Goal: Task Accomplishment & Management: Use online tool/utility

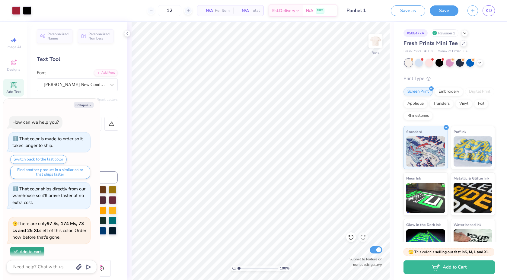
scroll to position [502, 0]
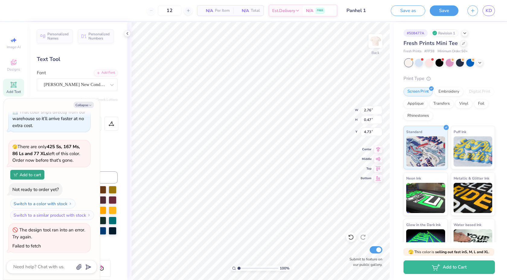
type textarea "x"
type input "7.32"
type input "1.24"
type input "2.99"
click at [27, 8] on div at bounding box center [27, 10] width 8 height 8
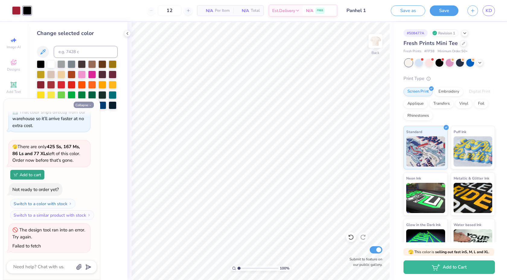
click at [88, 105] on button "Collapse" at bounding box center [84, 105] width 20 height 6
type textarea "x"
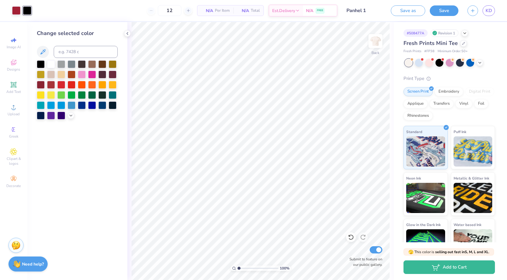
click at [73, 118] on div at bounding box center [77, 89] width 81 height 59
click at [73, 115] on icon at bounding box center [71, 115] width 5 height 5
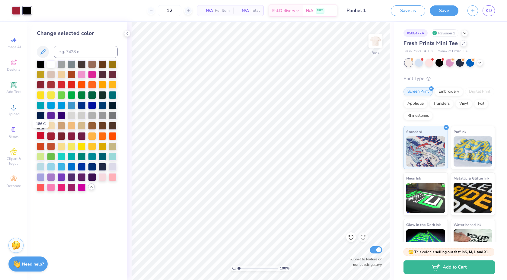
click at [42, 136] on div at bounding box center [41, 136] width 8 height 8
click at [48, 136] on div at bounding box center [51, 136] width 8 height 8
click at [127, 32] on icon at bounding box center [127, 33] width 5 height 5
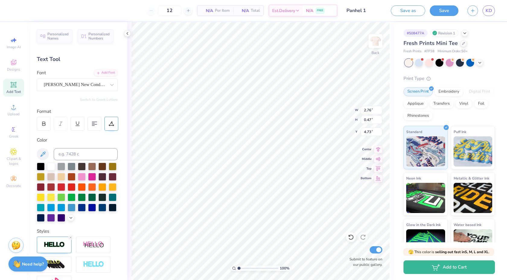
click at [107, 117] on div at bounding box center [111, 124] width 14 height 14
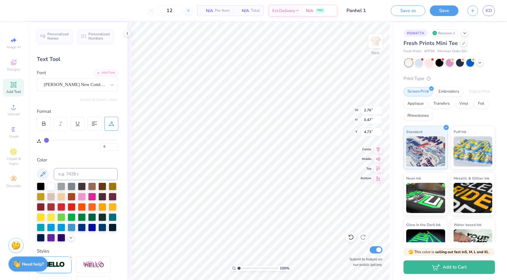
click at [43, 142] on div "0" at bounding box center [78, 141] width 82 height 20
drag, startPoint x: 45, startPoint y: 142, endPoint x: 59, endPoint y: 142, distance: 14.2
click at [59, 142] on div "0" at bounding box center [81, 145] width 74 height 11
drag, startPoint x: 59, startPoint y: 141, endPoint x: 78, endPoint y: 141, distance: 19.9
click at [78, 141] on div "0" at bounding box center [81, 145] width 74 height 11
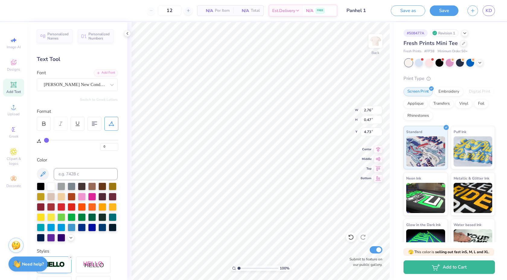
type input "48"
type input "49"
type input "50"
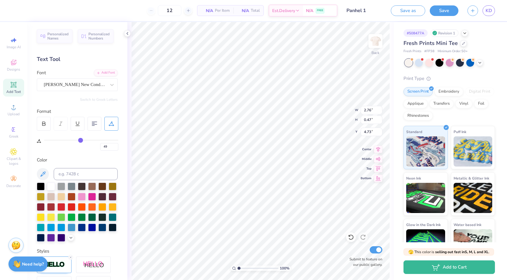
type input "50"
type input "54"
type input "59"
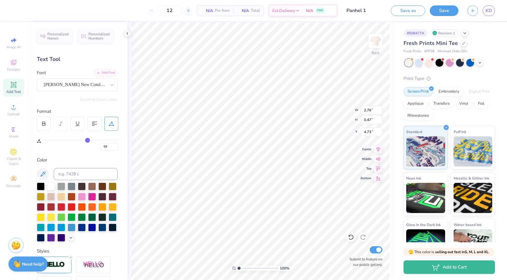
type input "63"
type input "66"
type input "69"
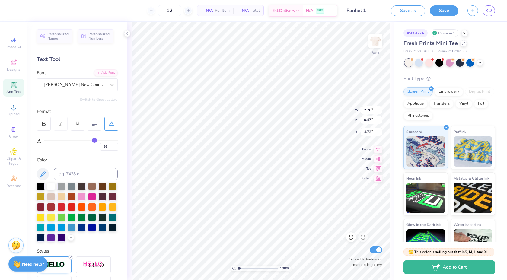
type input "69"
type input "71"
type input "72"
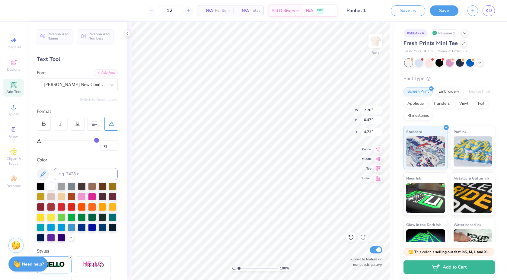
type input "71"
type input "69"
type input "66"
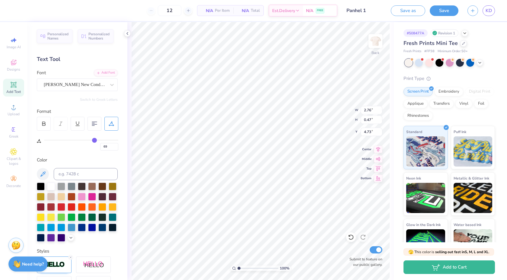
type input "66"
type input "59"
type input "48"
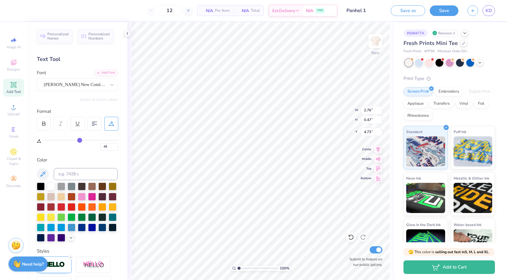
type input "33"
type input "17"
type input "6"
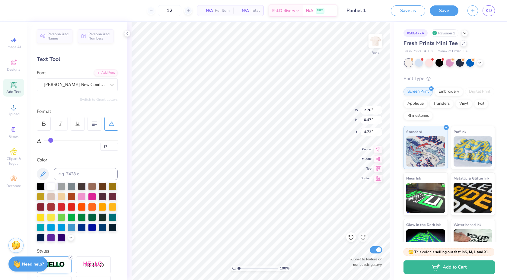
type input "6"
type input "0"
type input "15"
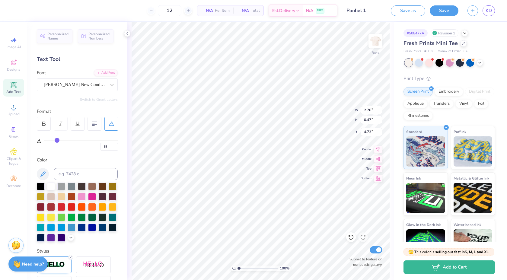
type input "30"
type input "45"
type input "58"
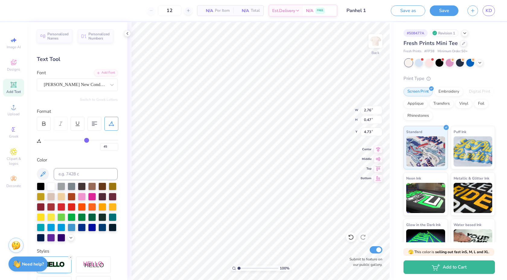
type input "58"
type input "67"
type input "75"
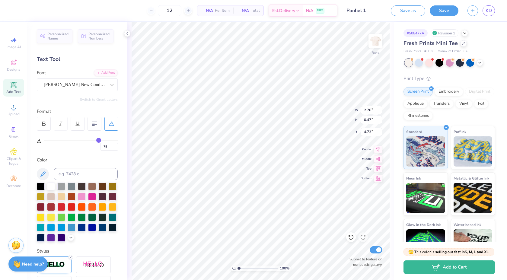
type input "80"
type input "84"
type input "86"
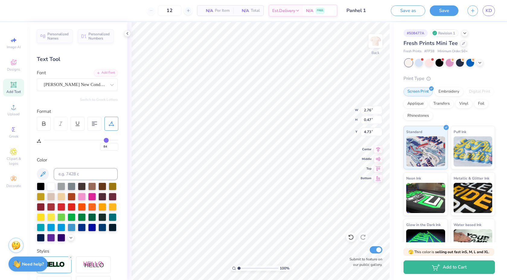
type input "86"
type input "88"
type input "89"
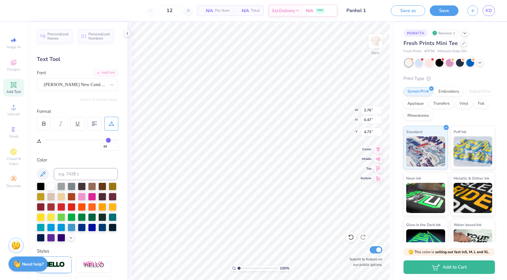
drag, startPoint x: 80, startPoint y: 140, endPoint x: 108, endPoint y: 141, distance: 28.4
type input "89"
click at [108, 141] on input "range" at bounding box center [81, 140] width 74 height 1
type input "10.97"
type input "88"
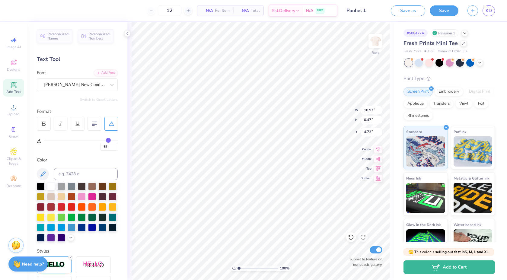
type input "88"
type input "86"
type input "80"
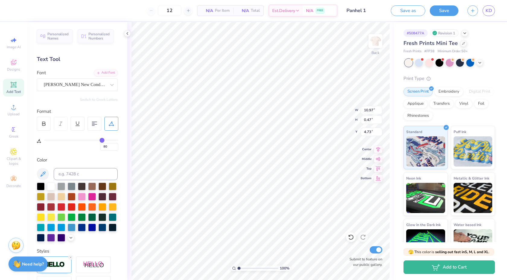
type input "69"
type input "56"
type input "42"
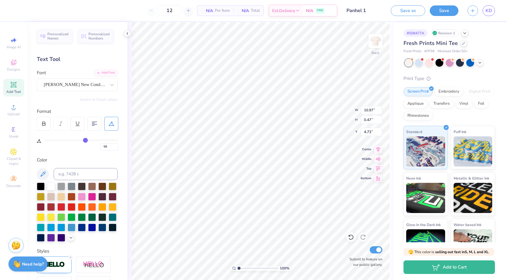
type input "42"
type input "28"
type input "17"
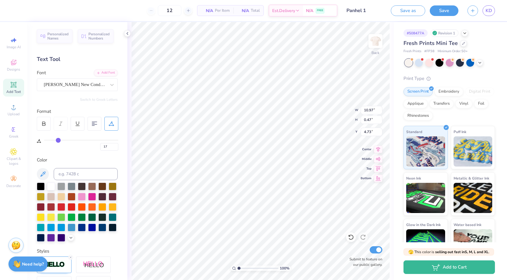
type input "9"
type input "4"
type input "0"
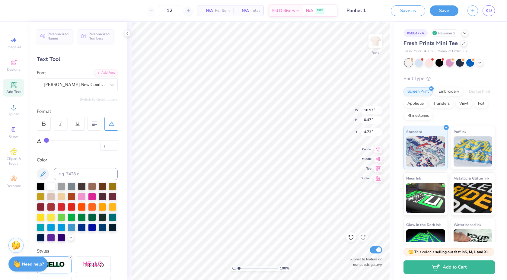
type input "0"
drag, startPoint x: 108, startPoint y: 141, endPoint x: 34, endPoint y: 141, distance: 73.7
type input "0"
click at [44, 141] on input "range" at bounding box center [81, 140] width 74 height 1
type input "2.76"
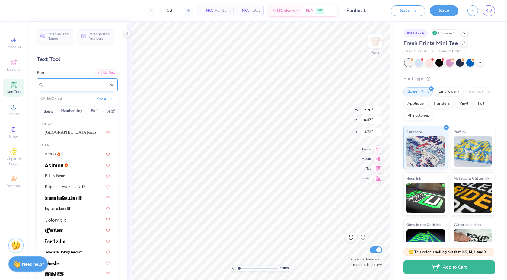
click at [76, 78] on div "POE Vetica New Condensed" at bounding box center [77, 84] width 81 height 13
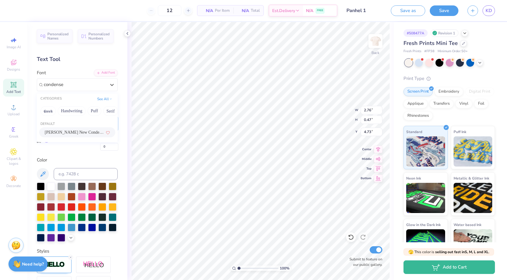
type input "condensed"
click at [76, 89] on div at bounding box center [74, 84] width 63 height 9
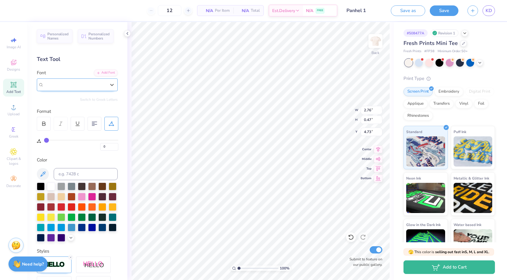
click at [76, 89] on div "POE Vetica New Condensed" at bounding box center [74, 84] width 63 height 9
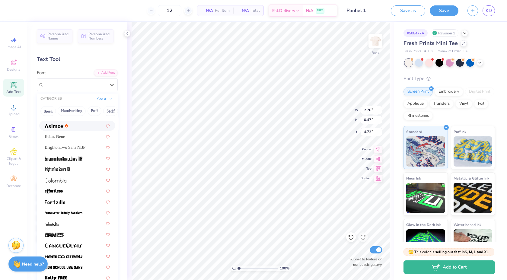
scroll to position [40, 0]
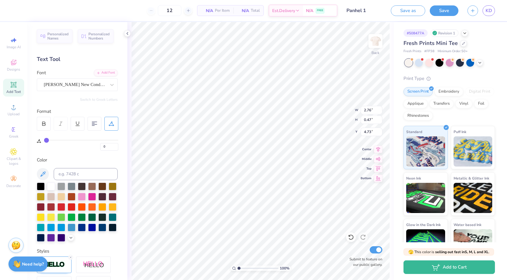
click at [15, 86] on icon at bounding box center [13, 84] width 5 height 5
type input "4.06"
type input "1.18"
type input "7.41"
click at [125, 33] on icon at bounding box center [127, 33] width 5 height 5
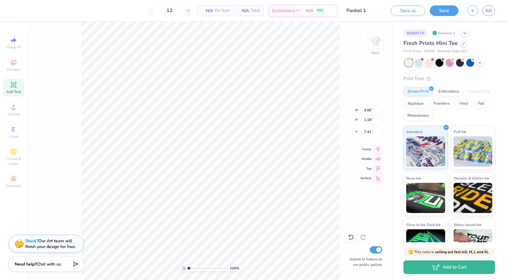
drag, startPoint x: 22, startPoint y: 86, endPoint x: 29, endPoint y: 82, distance: 8.1
click at [22, 86] on div "Add Text" at bounding box center [13, 88] width 21 height 18
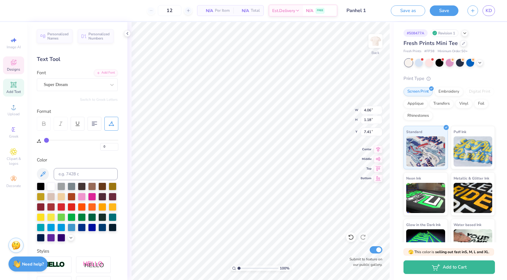
click at [17, 65] on div "Designs" at bounding box center [13, 65] width 21 height 18
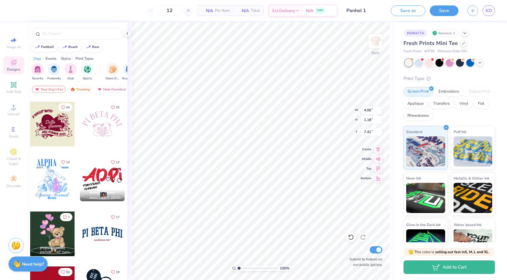
scroll to position [220, 0]
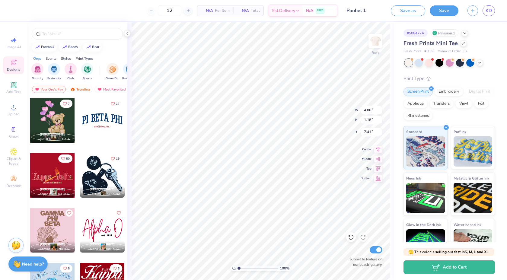
click at [97, 126] on div at bounding box center [102, 120] width 45 height 45
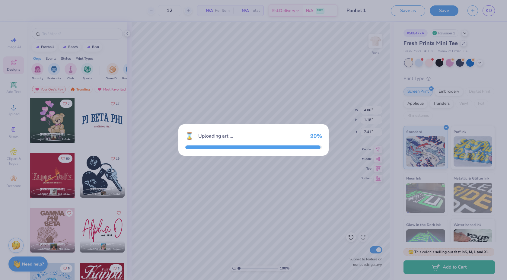
type input "7.55"
type input "2.41"
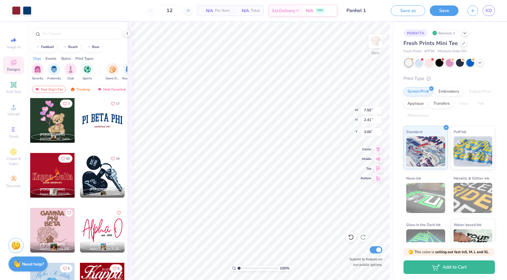
type input "9.39"
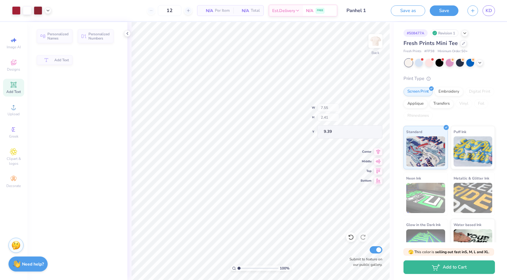
type input "4.06"
type input "1.18"
type input "7.41"
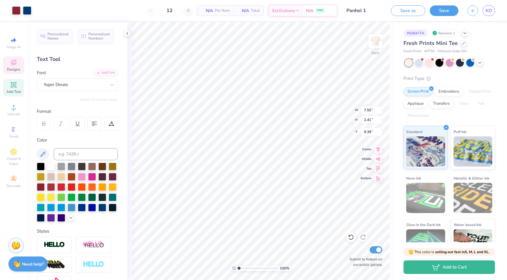
scroll to position [20, 0]
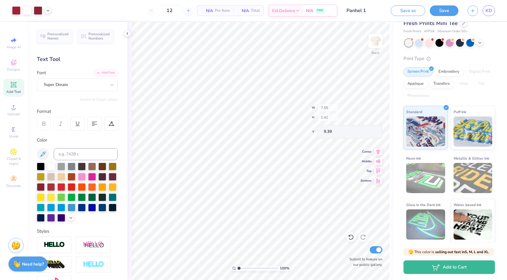
type input "3.13"
type input "0.36"
type input "11.44"
type input "7.55"
type input "1.29"
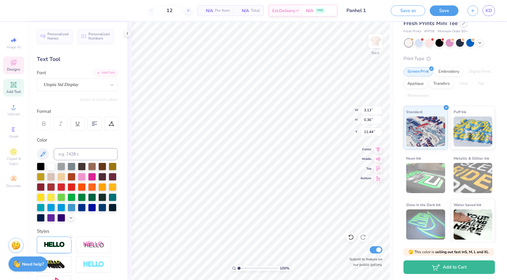
type input "9.39"
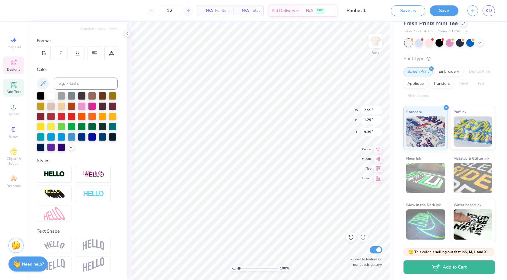
click at [62, 249] on div at bounding box center [54, 245] width 35 height 17
click at [57, 243] on img at bounding box center [54, 245] width 21 height 8
type input "4.06"
type input "1.18"
type input "7.41"
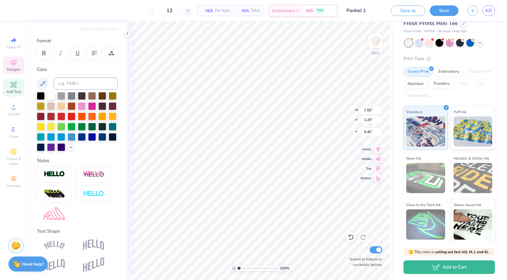
scroll to position [0, 2]
type textarea "ALPHA OMICRON PI"
type input "3.13"
type input "0.36"
type input "11.44"
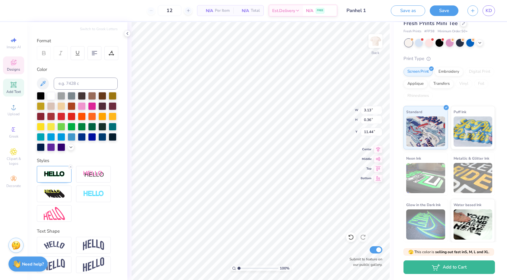
type textarea "established 1897"
type input "11.35"
type input "7.95"
type input "1.60"
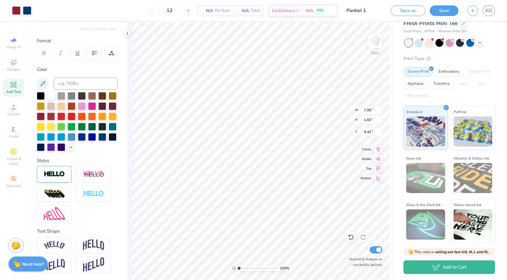
type input "6.07"
type input "11.56"
type input "3.66"
type input "3.23"
type input "0.37"
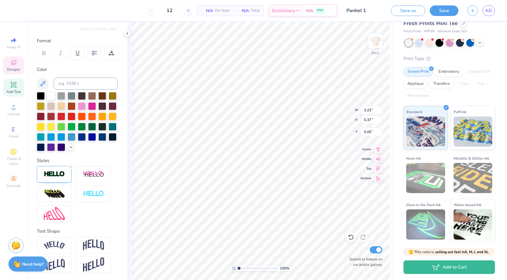
type input "5.05"
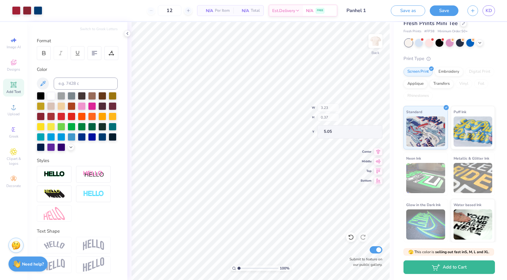
type input "7.95"
type input "0.87"
type input "3.66"
type input "3.53"
type input "9.42"
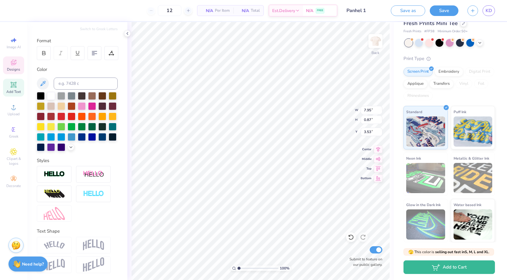
type input "1.03"
type input "3.96"
type input "3.23"
type input "0.37"
type input "5.30"
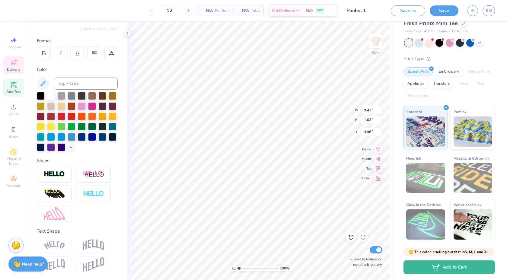
type input "8.67"
type input "0.95"
type input "3.23"
type input "0.37"
type input "5.30"
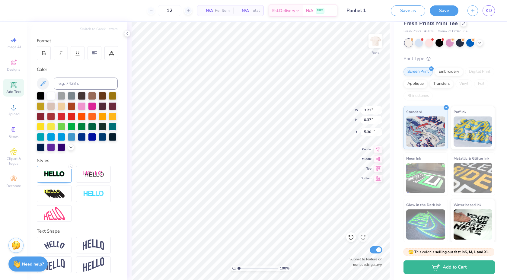
type input "2.76"
type input "0.47"
type input "8.69"
type input "7.32"
type input "2.21"
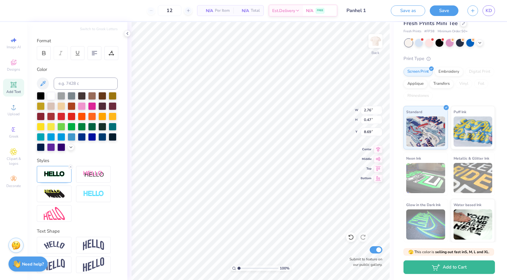
type input "11.56"
click at [14, 68] on span "Designs" at bounding box center [13, 69] width 13 height 5
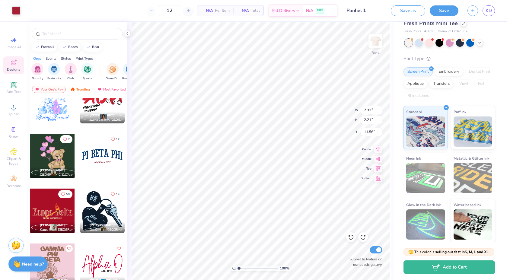
scroll to position [189, 0]
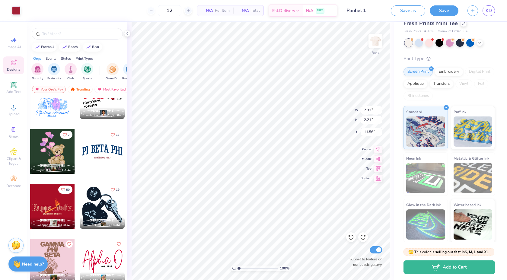
click at [98, 150] on div at bounding box center [102, 151] width 45 height 45
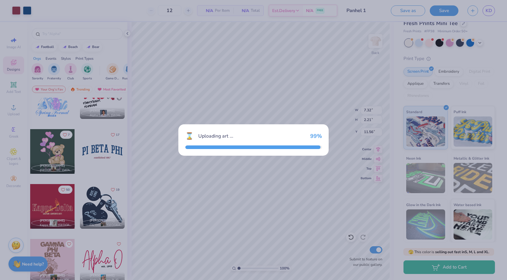
type input "7.55"
type input "2.41"
type input "3.00"
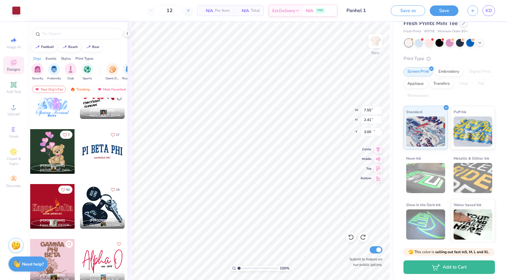
type input "7.32"
type input "2.21"
type input "11.56"
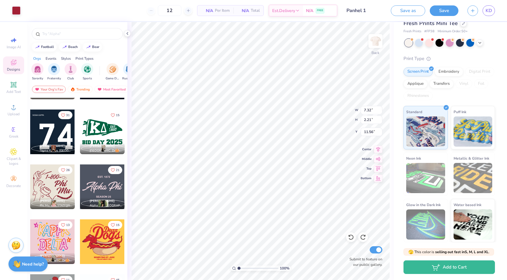
scroll to position [539, 0]
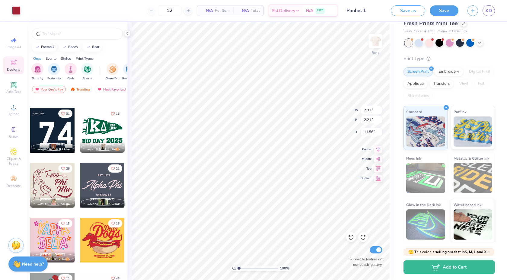
click at [113, 191] on div at bounding box center [102, 185] width 45 height 45
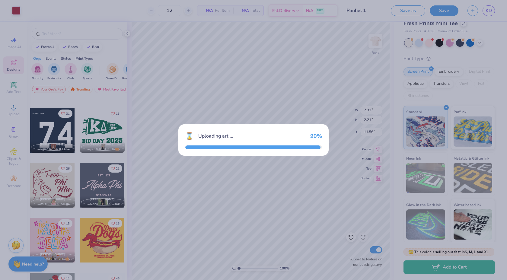
type input "7.43"
type input "4.04"
type input "3.00"
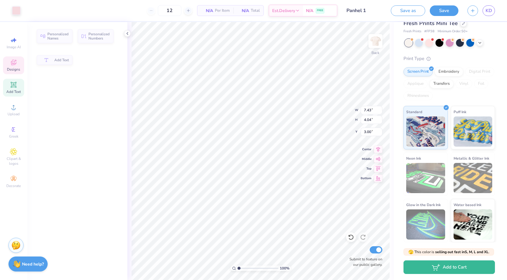
type input "2.12"
type input "7.73"
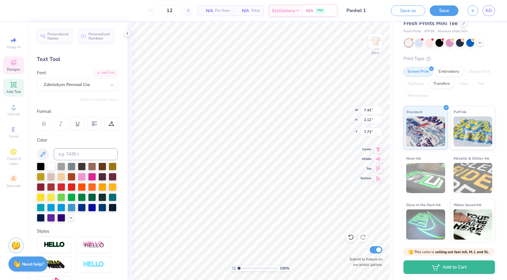
scroll to position [0, 2]
type textarea "Alpha Omicron Pi"
type input "11.40"
type input "1.99"
type input "7.80"
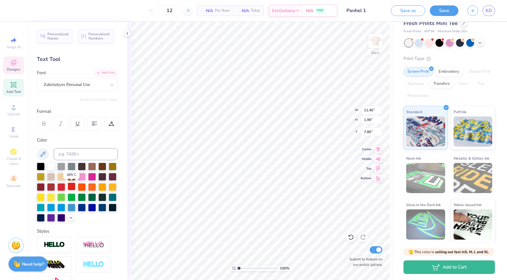
click at [70, 187] on div at bounding box center [72, 187] width 8 height 8
click at [39, 187] on div at bounding box center [41, 187] width 8 height 8
type input "9.50"
type input "1.66"
type input "8.00"
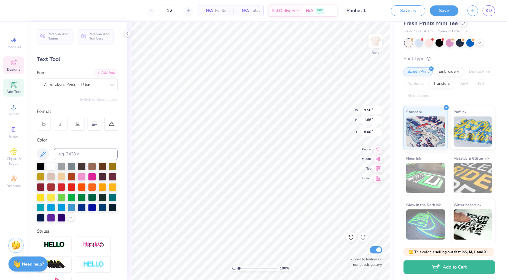
type input "2.27"
type input "0.36"
type input "9.92"
click at [40, 187] on div at bounding box center [41, 187] width 8 height 8
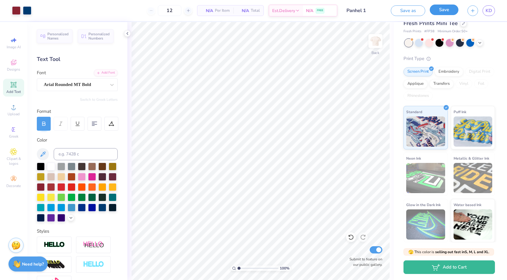
click at [437, 8] on button "Save" at bounding box center [444, 10] width 29 height 11
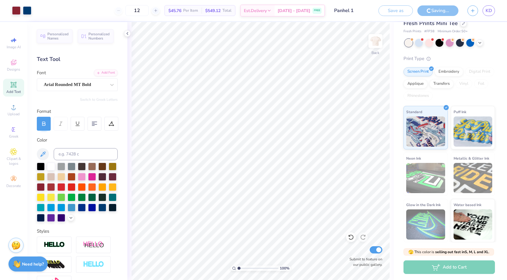
click at [496, 10] on div "Save as Saving... KD" at bounding box center [443, 10] width 129 height 21
click at [492, 8] on link "KD" at bounding box center [489, 10] width 12 height 11
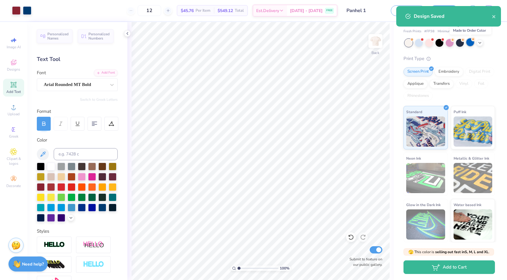
click at [471, 41] on div at bounding box center [470, 42] width 8 height 8
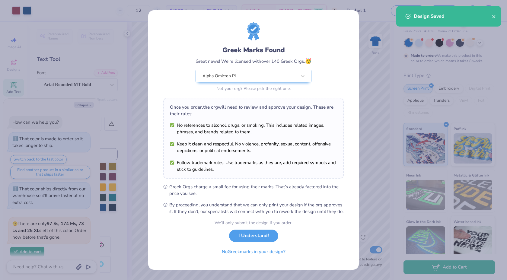
scroll to position [552, 0]
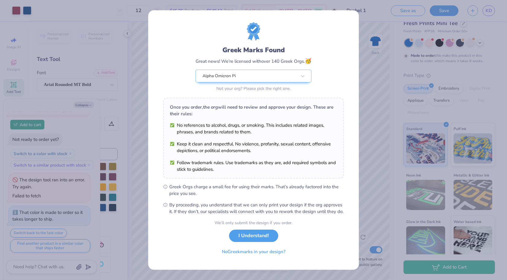
click at [361, 43] on div "Greek Marks Found Great news! We’re licensed with over 140 Greek Orgs. 🥳 Alpha …" at bounding box center [253, 140] width 507 height 280
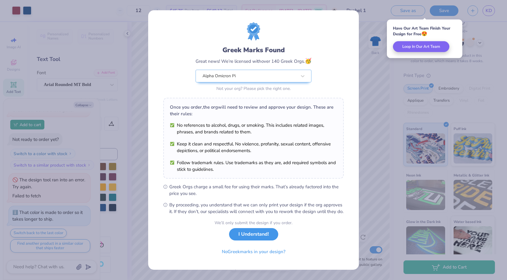
click at [251, 240] on button "I Understand!" at bounding box center [253, 234] width 49 height 12
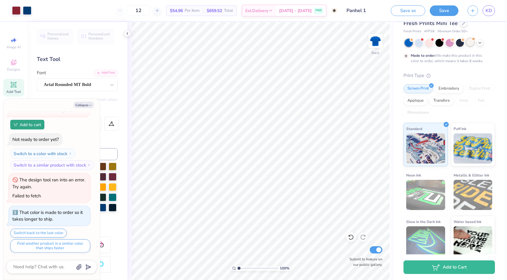
click at [470, 45] on div at bounding box center [470, 42] width 8 height 8
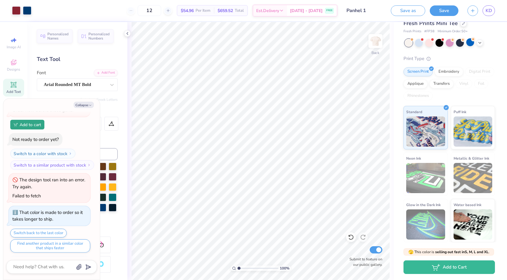
scroll to position [670, 0]
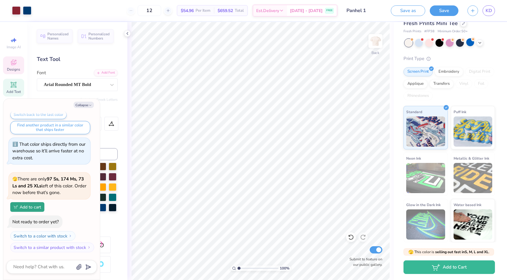
click at [13, 62] on icon at bounding box center [13, 62] width 7 height 7
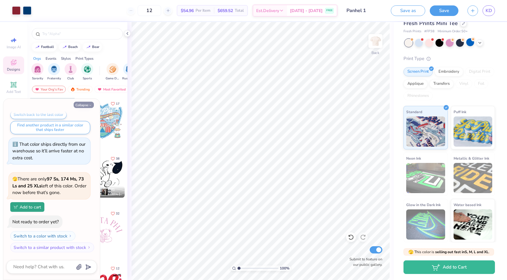
click at [85, 104] on button "Collapse" at bounding box center [84, 105] width 20 height 6
type textarea "x"
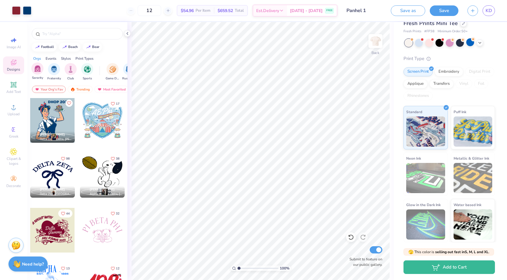
click at [37, 76] on div "Sorority" at bounding box center [37, 71] width 12 height 18
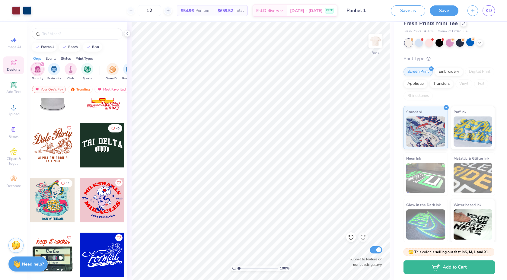
scroll to position [1224, 0]
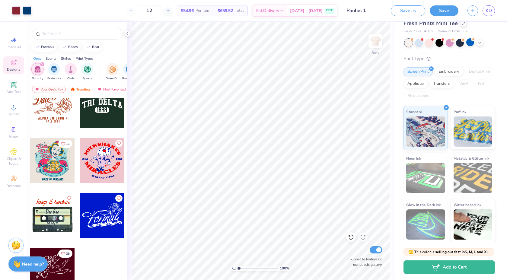
click at [82, 240] on div at bounding box center [102, 220] width 45 height 55
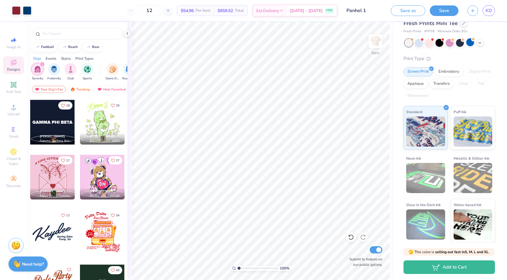
scroll to position [1042, 0]
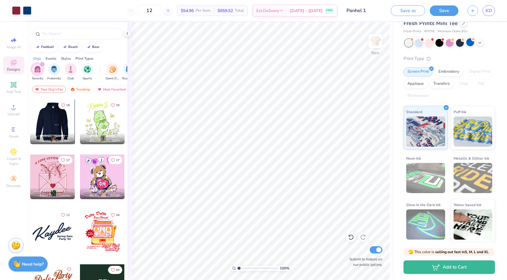
click at [63, 122] on div at bounding box center [53, 122] width 134 height 45
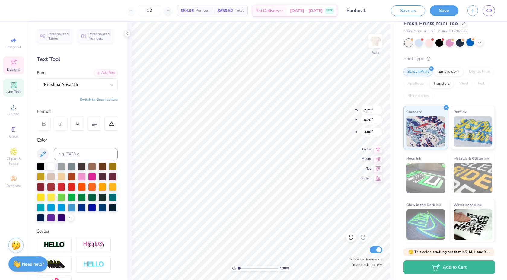
type input "8.72"
type input "0.86"
type input "4.07"
type input "8.67"
type input "0.95"
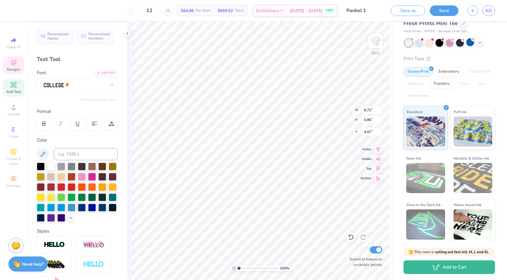
type input "3.93"
type input "2.29"
type input "0.20"
type input "3.00"
type input "6.82"
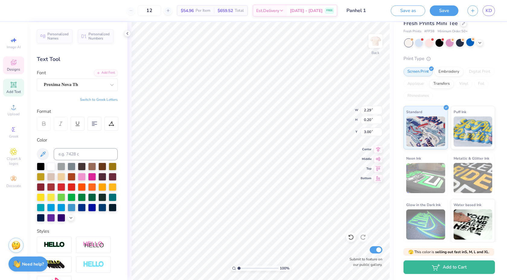
type input "0.59"
type input "3.62"
type input "8.47"
type input "0.73"
type input "3.64"
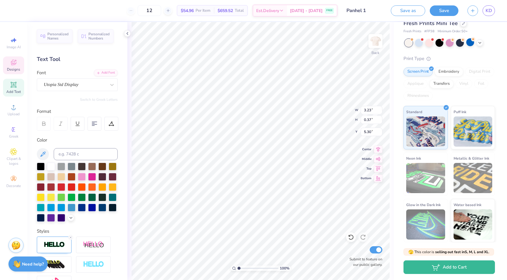
type input "4.78"
click at [70, 217] on icon at bounding box center [71, 217] width 5 height 5
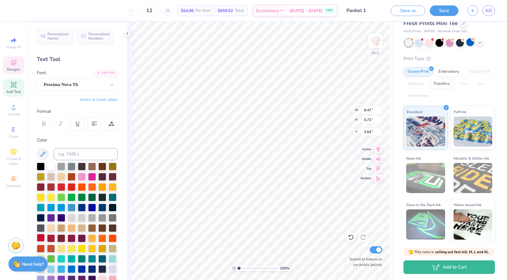
click at [42, 238] on div at bounding box center [41, 238] width 8 height 8
type input "8.49"
type input "0.69"
type input "3.72"
click at [40, 239] on div at bounding box center [41, 238] width 8 height 8
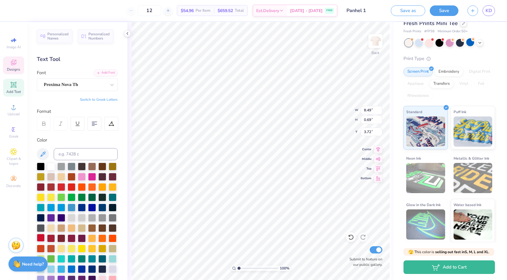
scroll to position [0, 2]
type textarea "ALPHA OMICRON PI"
click at [62, 82] on div "Proxima Nova Th" at bounding box center [74, 84] width 63 height 9
click at [74, 109] on button "Handwriting" at bounding box center [72, 111] width 28 height 10
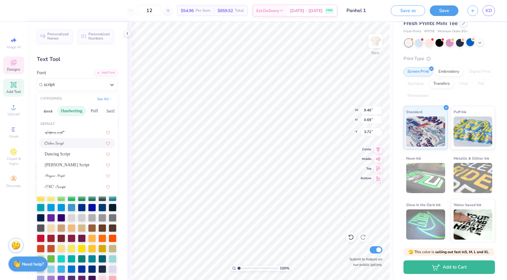
click at [66, 143] on div at bounding box center [77, 143] width 65 height 6
type input "script"
click at [78, 84] on div at bounding box center [74, 84] width 63 height 9
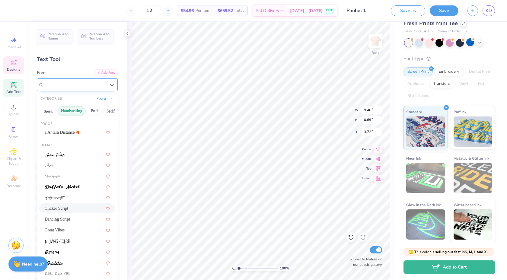
type input "9.99"
type input "1.05"
type input "3.53"
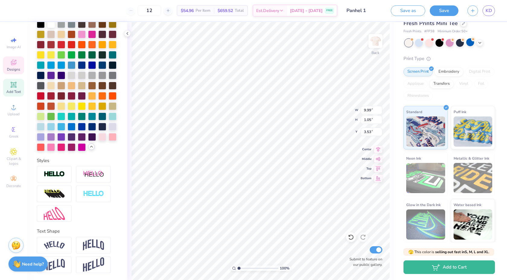
scroll to position [0, 2]
type textarea "Alpha Omicron Pi"
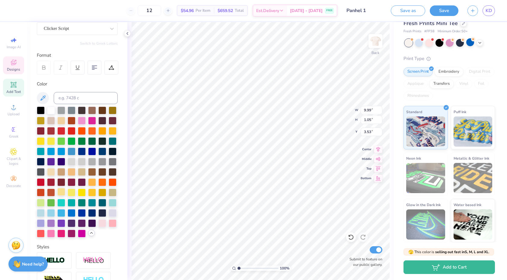
scroll to position [0, 0]
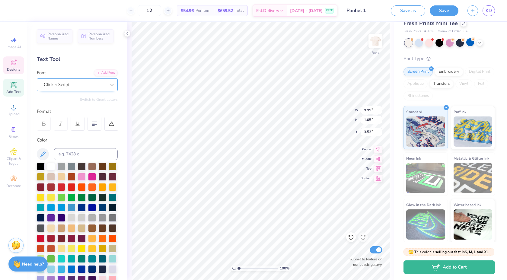
click at [77, 84] on div "Clicker Script" at bounding box center [74, 84] width 63 height 9
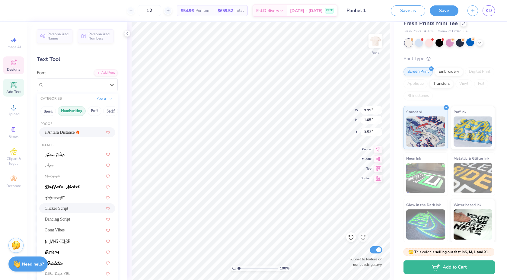
click at [63, 129] on div "a Antara Distance" at bounding box center [77, 132] width 76 height 10
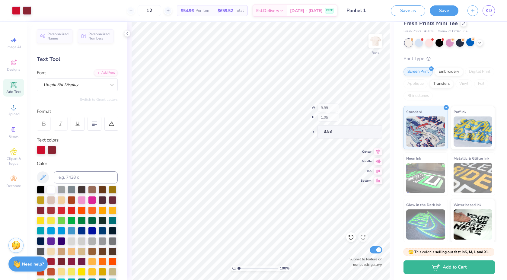
type input "3.23"
type input "0.37"
type input "4.78"
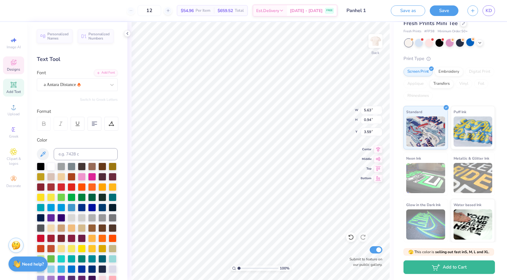
type input "5.83"
type input "0.97"
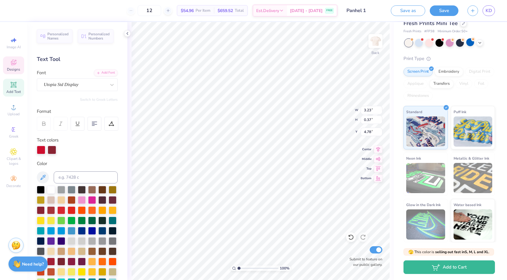
type input "4.71"
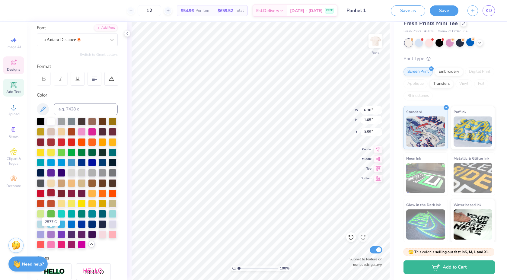
scroll to position [45, 0]
click at [49, 193] on div at bounding box center [51, 193] width 8 height 8
click at [52, 142] on div at bounding box center [51, 141] width 8 height 8
click at [60, 141] on div at bounding box center [61, 141] width 8 height 8
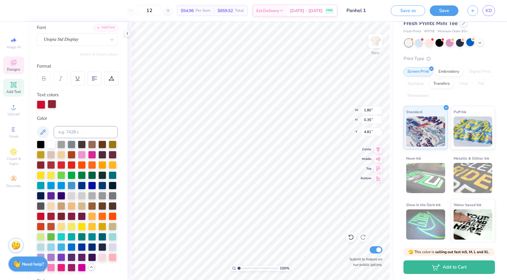
click at [53, 106] on div at bounding box center [52, 104] width 8 height 8
click at [62, 168] on div at bounding box center [61, 165] width 8 height 8
click at [328, 119] on div "100 % Back W 6.76 6.76 " H 1.74 1.74 " Y 3.55 3.55 " Center Middle Top Bottom S…" at bounding box center [260, 151] width 267 height 258
click at [443, 12] on button "Save" at bounding box center [444, 10] width 29 height 11
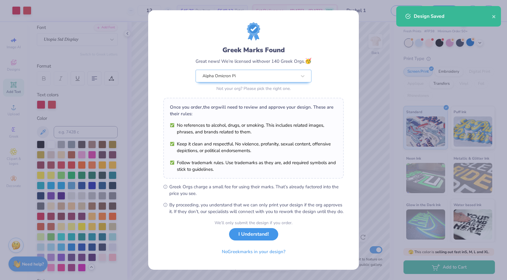
click at [252, 239] on button "I Understand!" at bounding box center [253, 234] width 49 height 12
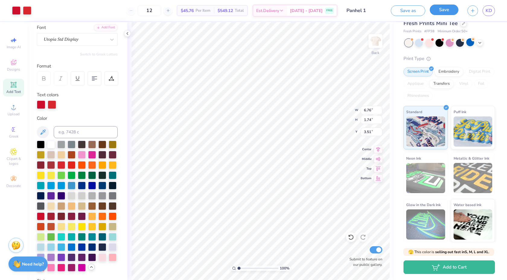
click at [444, 15] on div "Save" at bounding box center [444, 10] width 29 height 11
click at [412, 14] on button "Save as" at bounding box center [408, 10] width 34 height 11
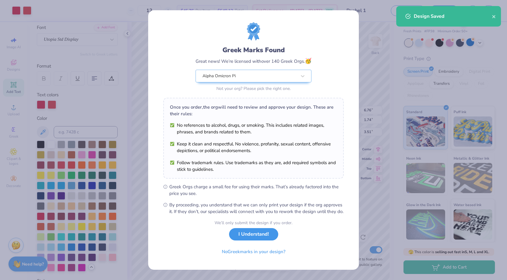
click at [264, 238] on button "I Understand!" at bounding box center [253, 234] width 49 height 12
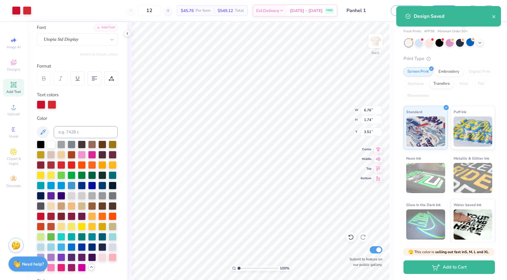
click at [493, 8] on div "Design Saved" at bounding box center [448, 16] width 105 height 21
click at [493, 16] on icon "close" at bounding box center [493, 16] width 3 height 3
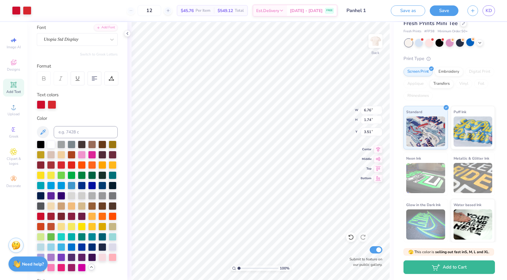
click at [493, 9] on div "Design Saved" at bounding box center [448, 18] width 107 height 27
click at [489, 9] on div "Design Saved" at bounding box center [448, 18] width 107 height 27
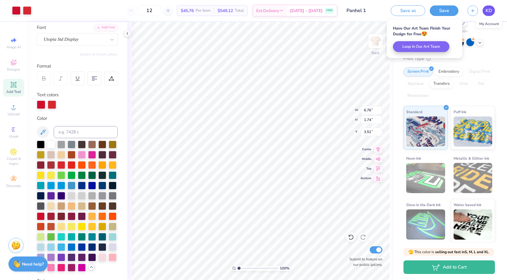
click at [485, 11] on link "KD" at bounding box center [489, 10] width 12 height 11
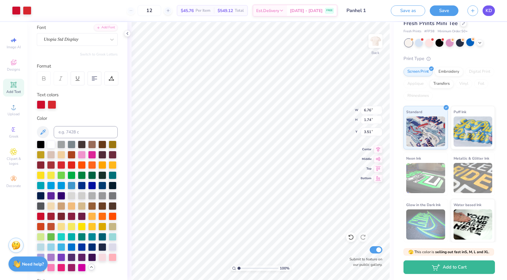
click at [488, 12] on span "KD" at bounding box center [489, 10] width 6 height 7
click at [24, 46] on div "Image AI" at bounding box center [13, 43] width 21 height 18
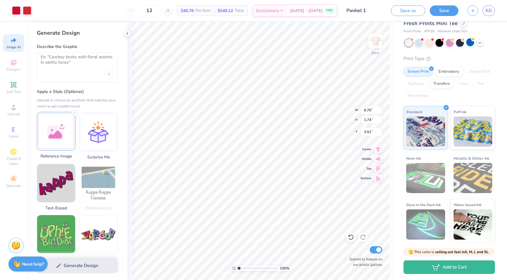
click at [48, 139] on div at bounding box center [56, 131] width 39 height 39
click at [65, 72] on div at bounding box center [77, 67] width 81 height 30
click at [66, 62] on textarea at bounding box center [77, 61] width 73 height 15
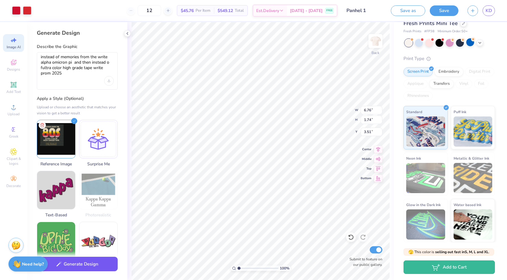
click at [86, 262] on button "Generate Design" at bounding box center [77, 264] width 81 height 15
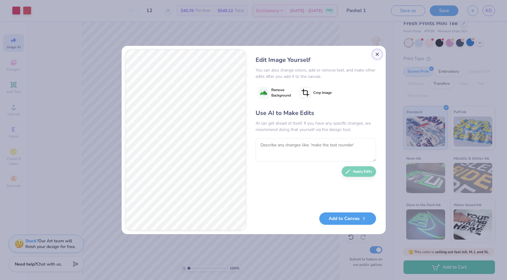
click at [375, 52] on button "Close" at bounding box center [378, 55] width 10 height 10
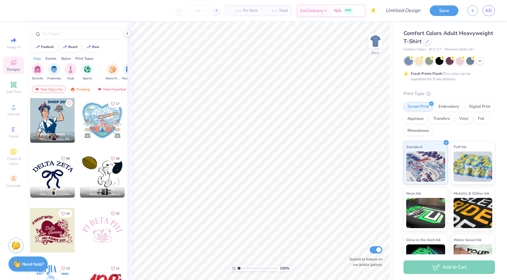
click at [420, 41] on span "Comfort Colors Adult Heavyweight T-Shirt" at bounding box center [449, 37] width 90 height 15
click at [426, 41] on icon at bounding box center [427, 41] width 3 height 3
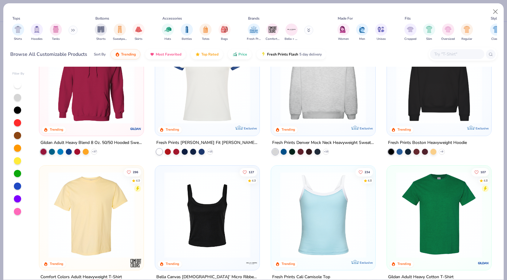
scroll to position [74, 0]
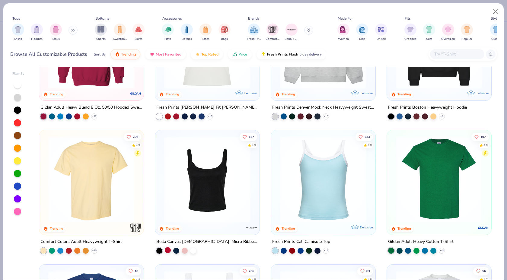
click at [169, 248] on div at bounding box center [168, 250] width 6 height 6
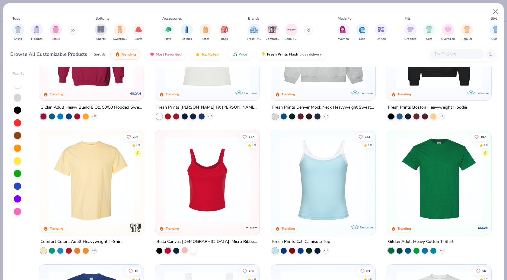
click at [185, 252] on div at bounding box center [185, 250] width 6 height 6
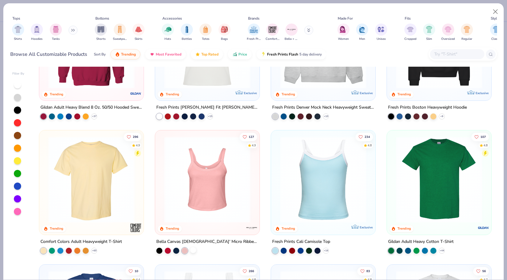
click at [191, 252] on div at bounding box center [193, 250] width 6 height 6
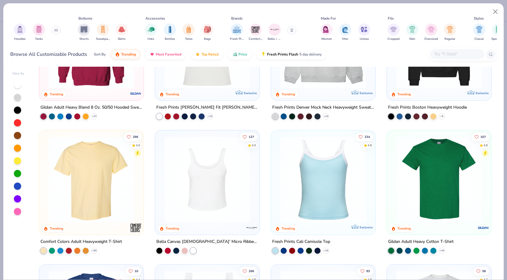
scroll to position [0, 0]
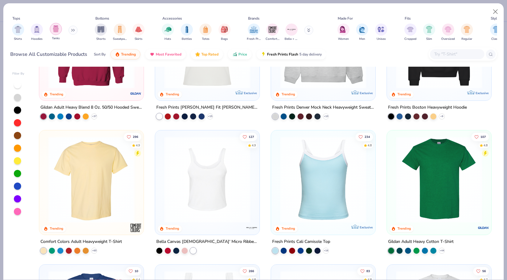
click at [54, 31] on img "filter for Tanks" at bounding box center [56, 28] width 7 height 7
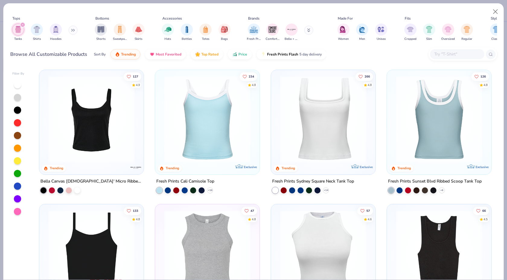
click at [73, 34] on button at bounding box center [73, 30] width 9 height 9
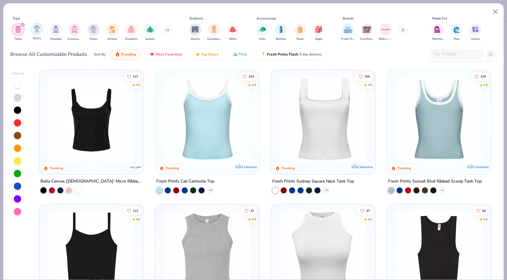
click at [38, 29] on img "filter for Shirts" at bounding box center [37, 28] width 7 height 7
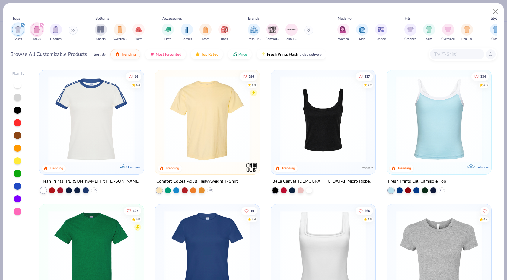
click at [77, 29] on button at bounding box center [73, 30] width 9 height 9
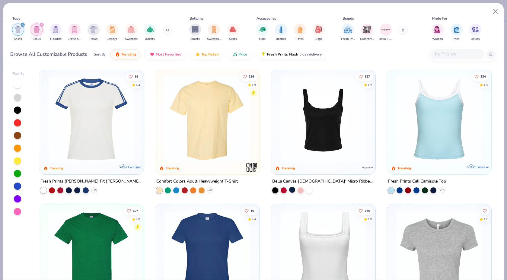
click at [293, 189] on div at bounding box center [292, 190] width 6 height 6
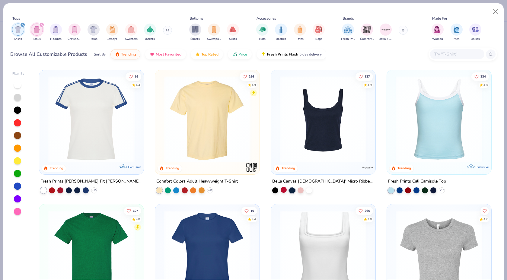
click at [287, 189] on div at bounding box center [284, 190] width 6 height 6
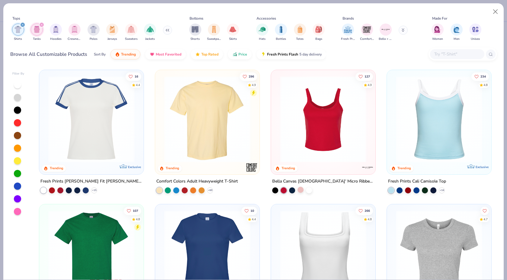
click at [298, 189] on div at bounding box center [301, 190] width 6 height 6
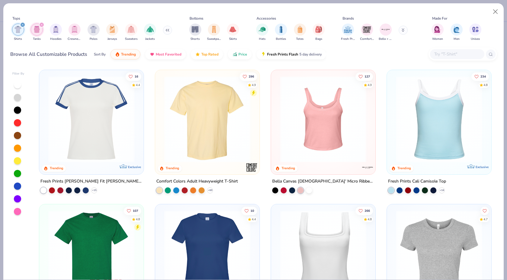
click at [301, 188] on div at bounding box center [301, 190] width 6 height 6
click at [306, 188] on div at bounding box center [309, 190] width 6 height 6
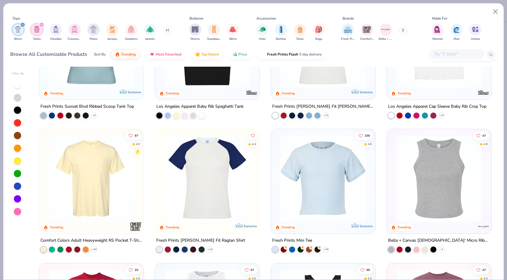
scroll to position [360, 0]
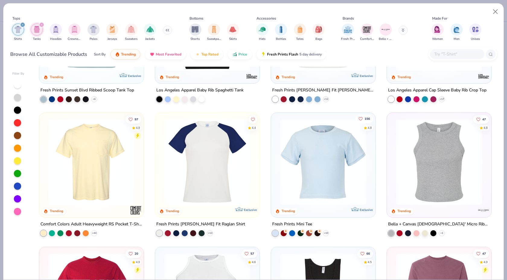
click at [360, 118] on icon "Like" at bounding box center [361, 119] width 4 height 4
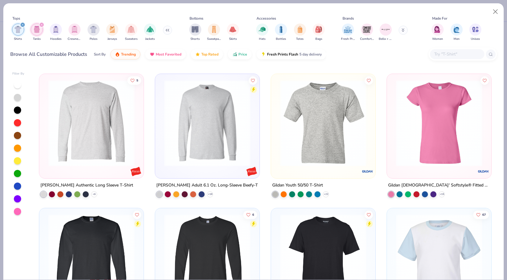
scroll to position [3429, 0]
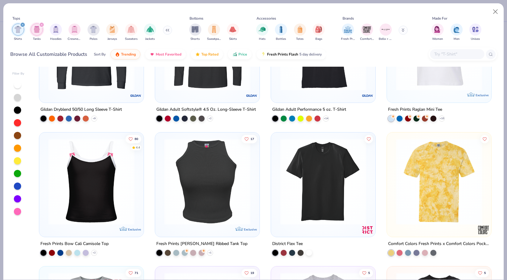
click at [18, 137] on div at bounding box center [17, 135] width 7 height 7
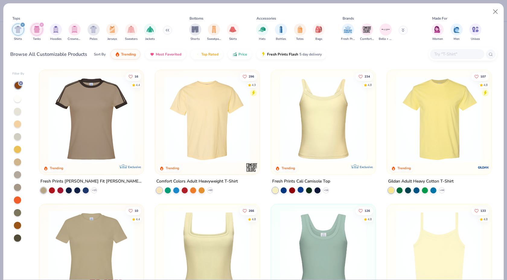
click at [302, 190] on div at bounding box center [301, 190] width 6 height 6
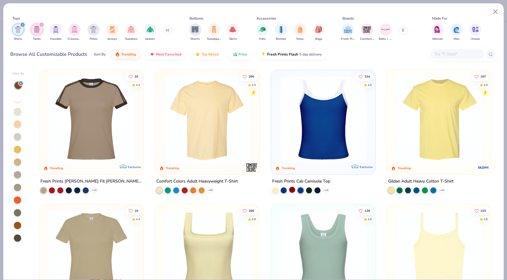
click at [293, 190] on div at bounding box center [292, 190] width 6 height 6
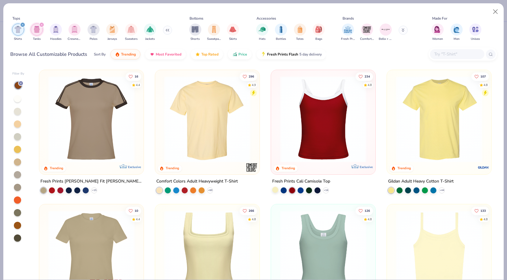
click at [276, 190] on div at bounding box center [275, 190] width 6 height 6
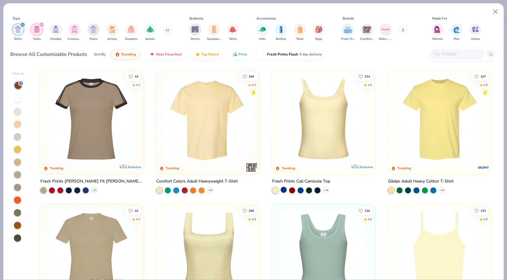
click at [283, 190] on div at bounding box center [284, 190] width 6 height 6
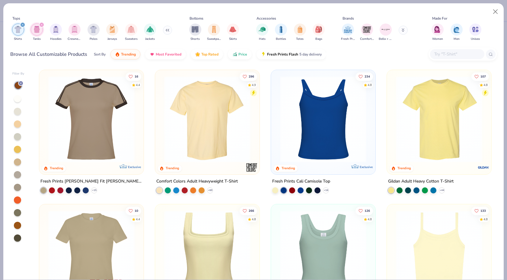
click at [327, 145] on img at bounding box center [323, 119] width 92 height 86
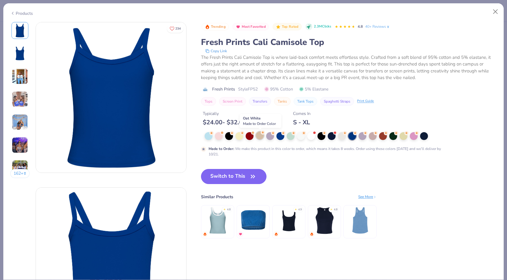
click at [260, 137] on div at bounding box center [260, 136] width 8 height 8
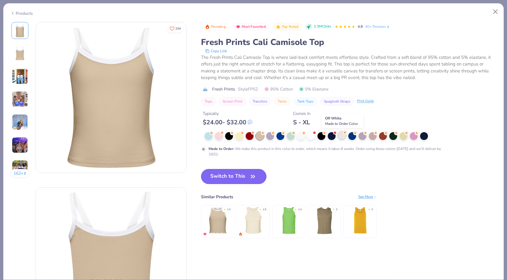
click at [343, 135] on div at bounding box center [342, 136] width 8 height 8
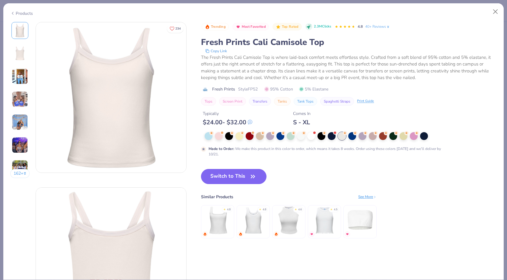
click at [24, 78] on img at bounding box center [20, 76] width 16 height 16
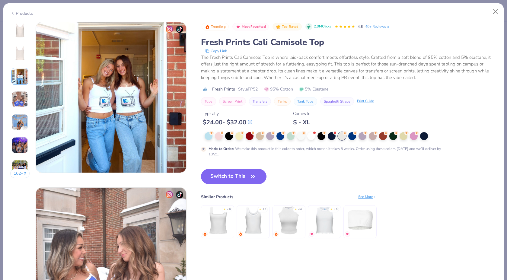
click at [22, 98] on img at bounding box center [20, 99] width 16 height 16
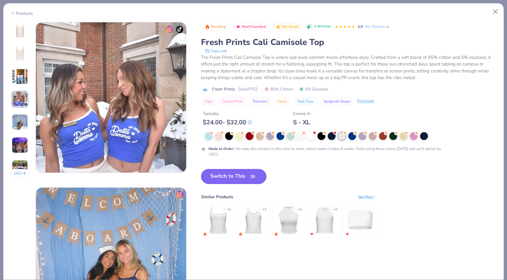
click at [21, 115] on img at bounding box center [20, 122] width 16 height 16
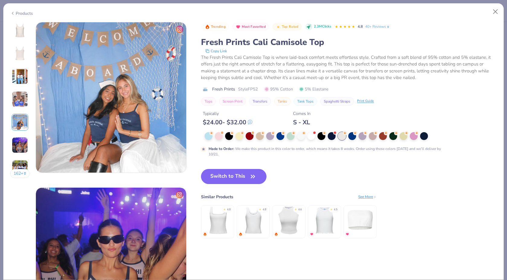
click at [21, 141] on img at bounding box center [20, 145] width 16 height 16
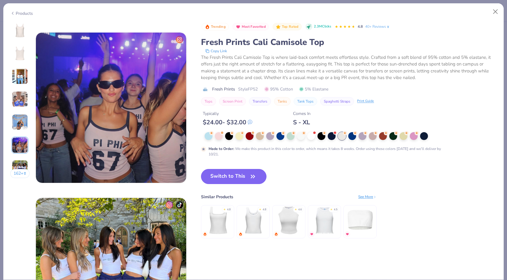
scroll to position [827, 0]
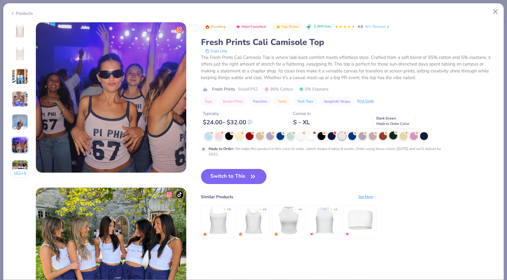
click at [392, 135] on div at bounding box center [393, 136] width 8 height 8
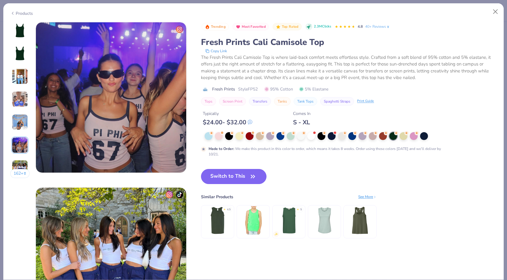
click at [9, 28] on div "162 + 234 KB Kappa Kappa Gamma, University of Colorado Boulder DB Delta Gamma, …" at bounding box center [253, 151] width 501 height 258
click at [15, 28] on img at bounding box center [20, 30] width 14 height 14
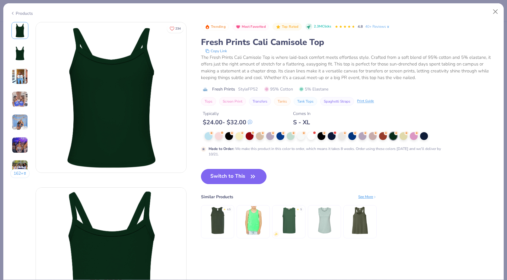
click at [218, 173] on button "Switch to This" at bounding box center [234, 176] width 66 height 15
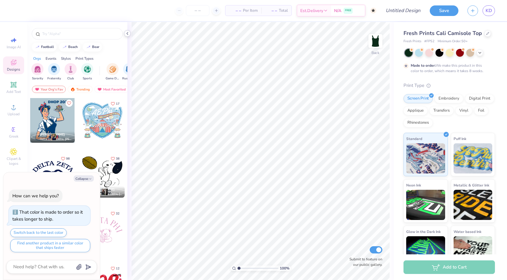
click at [128, 32] on polyline at bounding box center [127, 33] width 1 height 2
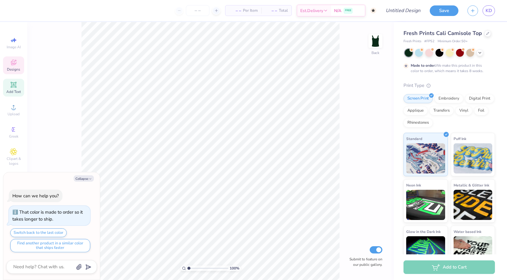
click at [17, 85] on div "Add Text" at bounding box center [13, 88] width 21 height 18
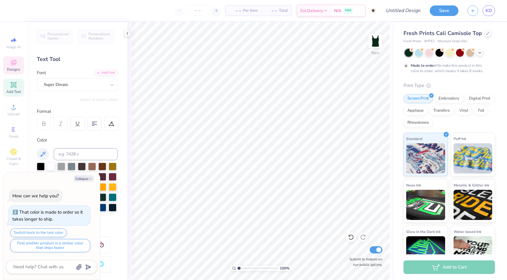
click at [12, 60] on icon at bounding box center [13, 62] width 5 height 5
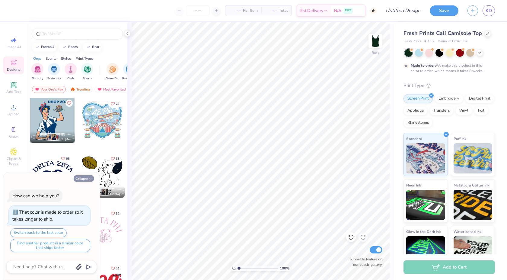
click at [89, 179] on icon "button" at bounding box center [90, 179] width 4 height 4
type textarea "x"
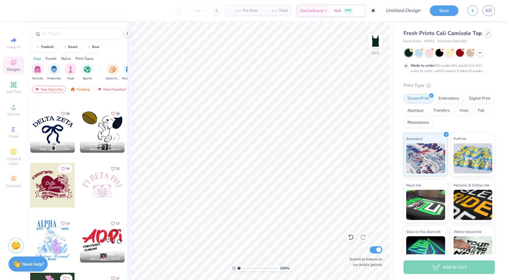
scroll to position [172, 0]
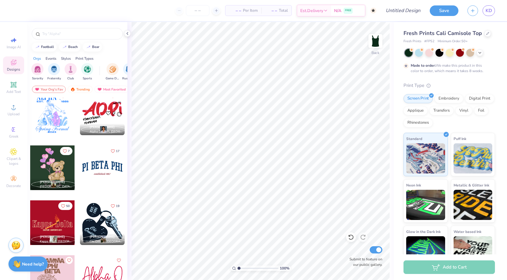
click at [98, 166] on div at bounding box center [102, 168] width 45 height 45
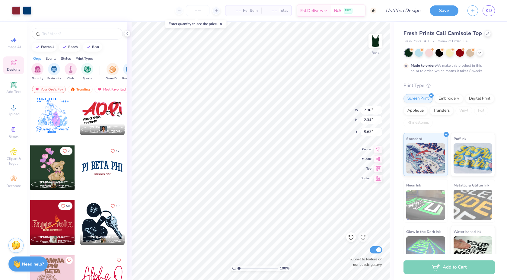
type input "2.97"
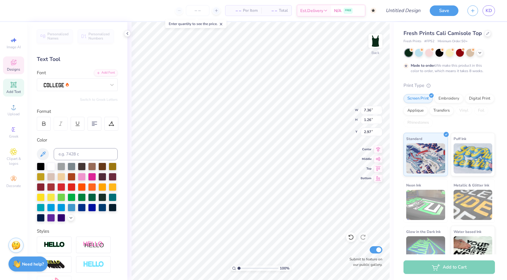
scroll to position [0, 0]
type textarea "I"
type textarea "ALPHA OMICRON PI"
click at [471, 51] on div at bounding box center [470, 52] width 8 height 8
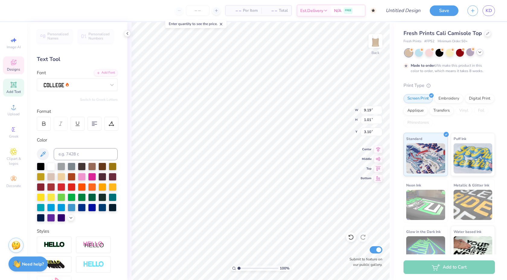
click at [481, 55] on div at bounding box center [480, 52] width 7 height 7
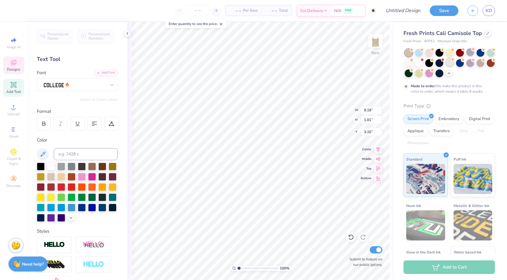
click at [448, 60] on div at bounding box center [450, 63] width 8 height 8
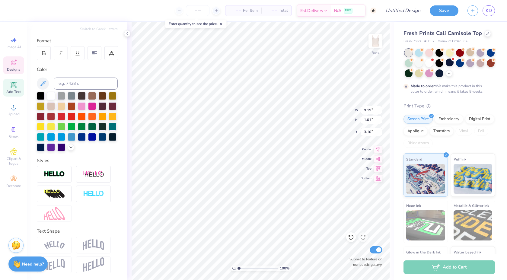
click at [89, 245] on img at bounding box center [93, 244] width 21 height 11
click at [441, 52] on div at bounding box center [440, 52] width 8 height 8
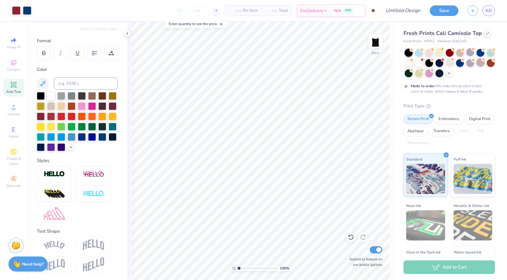
click at [482, 63] on div at bounding box center [481, 63] width 8 height 8
click at [491, 64] on div at bounding box center [491, 63] width 8 height 8
click at [428, 75] on div at bounding box center [429, 73] width 8 height 8
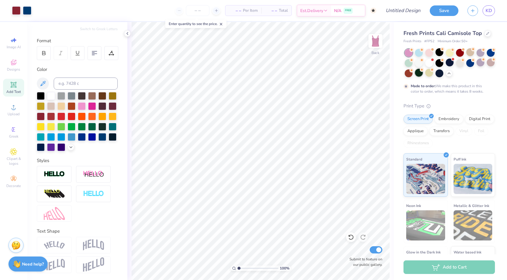
click at [419, 75] on div at bounding box center [419, 73] width 8 height 8
click at [411, 75] on div at bounding box center [409, 73] width 8 height 8
click at [441, 53] on div at bounding box center [440, 52] width 8 height 8
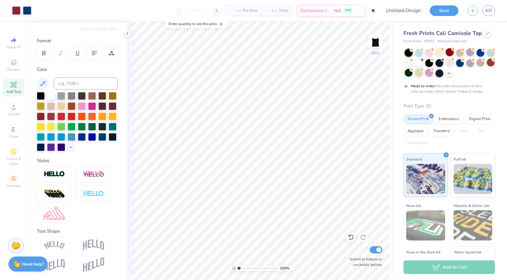
click at [450, 53] on div at bounding box center [450, 52] width 8 height 8
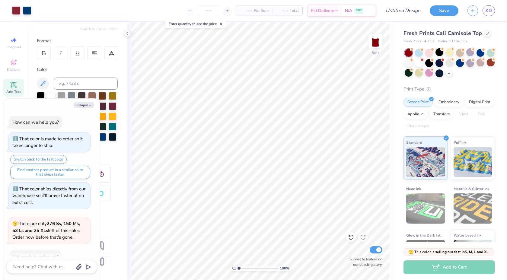
scroll to position [35, 0]
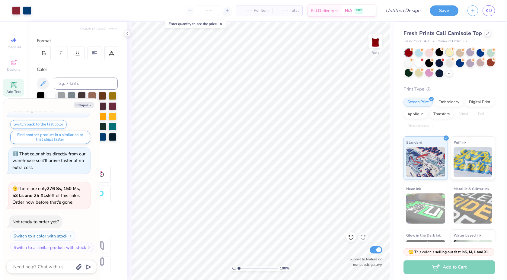
click at [450, 53] on div at bounding box center [450, 52] width 8 height 8
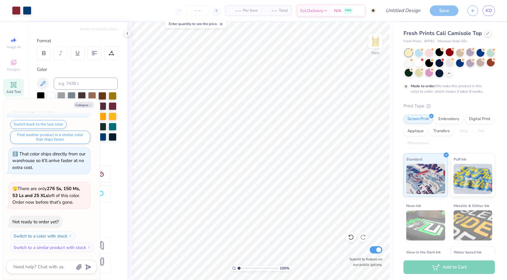
scroll to position [85, 0]
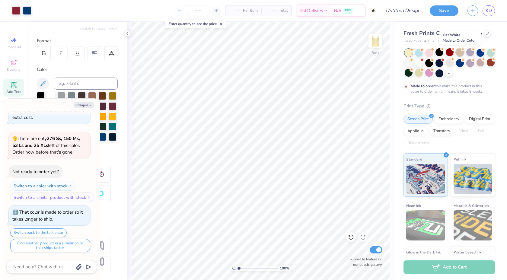
click at [461, 53] on div at bounding box center [460, 52] width 8 height 8
click at [457, 53] on div at bounding box center [460, 52] width 8 height 8
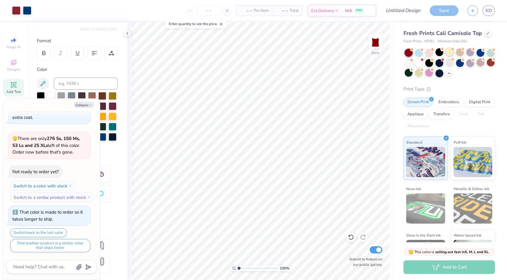
click at [451, 53] on div at bounding box center [450, 52] width 8 height 8
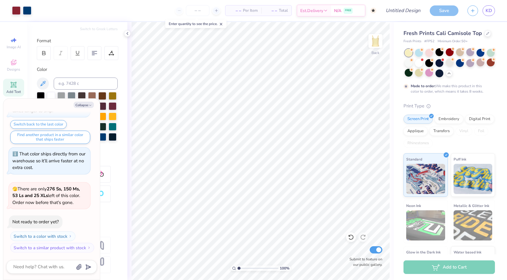
scroll to position [244, 0]
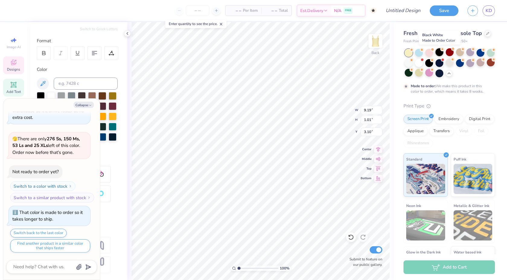
click at [440, 51] on div at bounding box center [440, 52] width 8 height 8
click at [481, 52] on div at bounding box center [481, 52] width 8 height 8
click at [461, 63] on div at bounding box center [460, 63] width 8 height 8
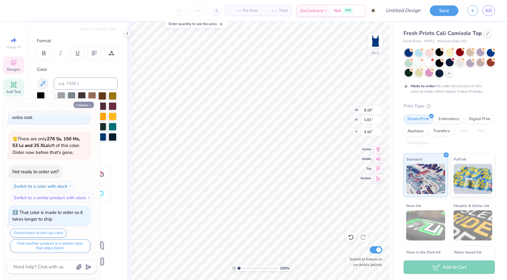
click at [89, 105] on icon "button" at bounding box center [90, 106] width 4 height 4
type textarea "x"
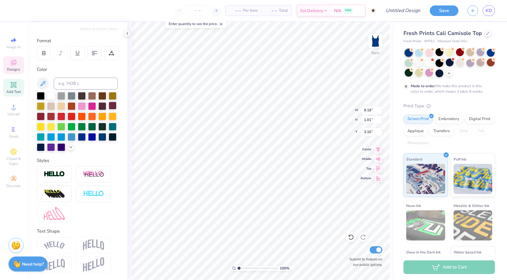
scroll to position [0, 1]
click at [51, 95] on div at bounding box center [51, 95] width 8 height 8
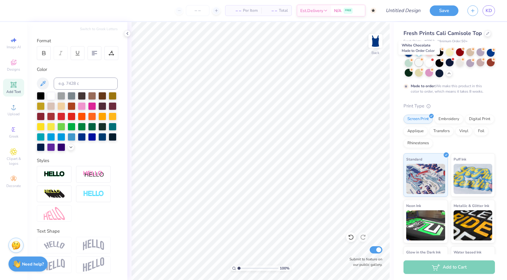
click at [420, 63] on div at bounding box center [419, 63] width 8 height 8
click at [461, 63] on div at bounding box center [460, 63] width 8 height 8
click at [462, 62] on div at bounding box center [460, 63] width 8 height 8
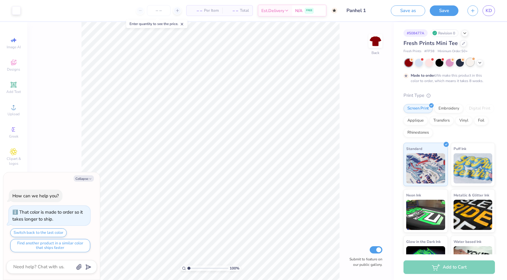
click at [472, 63] on div at bounding box center [470, 62] width 8 height 8
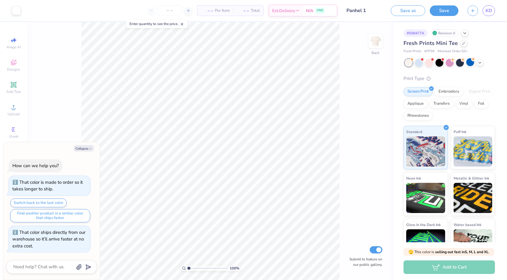
scroll to position [114, 0]
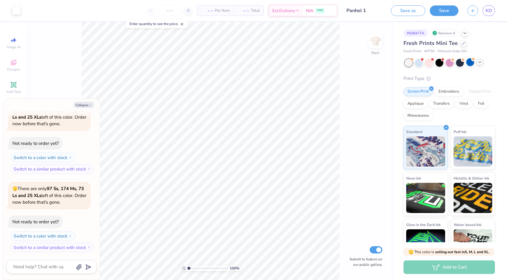
click at [480, 61] on icon at bounding box center [480, 62] width 5 height 5
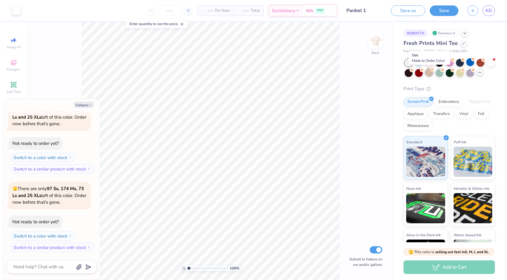
click at [431, 72] on div at bounding box center [429, 73] width 8 height 8
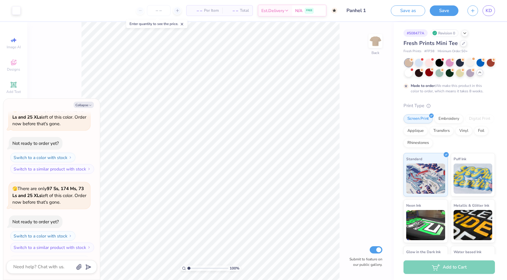
scroll to position [164, 0]
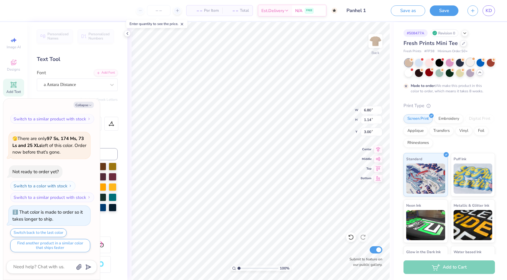
type textarea "x"
type input "7.49"
type input "1.25"
type textarea "x"
type input "6.67"
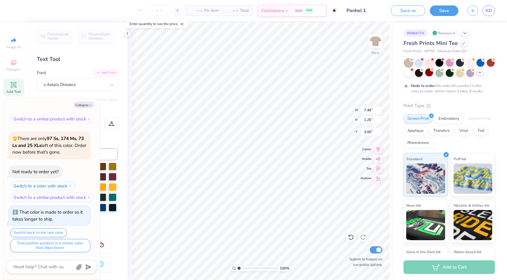
type input "1.11"
type textarea "x"
type input "3.54"
click at [90, 105] on icon "button" at bounding box center [90, 106] width 4 height 4
type textarea "x"
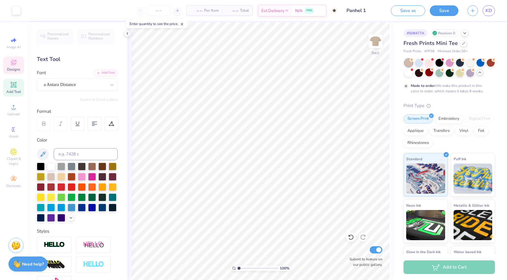
click at [13, 59] on icon at bounding box center [13, 62] width 7 height 7
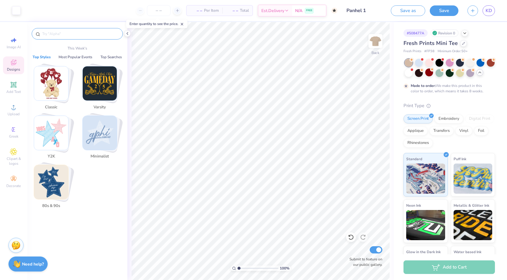
click at [81, 33] on input "text" at bounding box center [80, 34] width 77 height 6
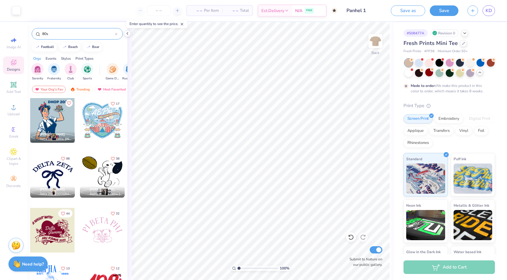
type input "80s"
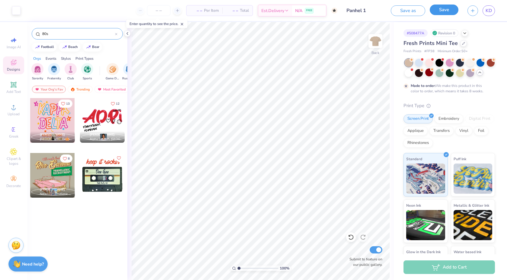
click at [437, 15] on button "Save" at bounding box center [444, 10] width 29 height 11
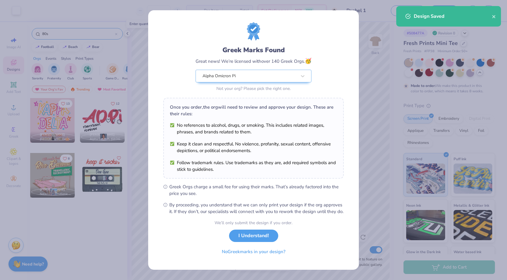
click at [395, 127] on div "Greek Marks Found Great news! We’re licensed with over 140 Greek Orgs. 🥳 Alpha …" at bounding box center [253, 140] width 507 height 280
click at [257, 246] on div "We’ll only submit the design if you order. I Understand! No Greek marks in your…" at bounding box center [254, 239] width 78 height 38
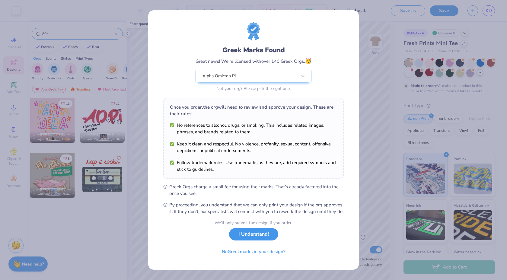
click at [257, 241] on button "I Understand!" at bounding box center [253, 234] width 49 height 12
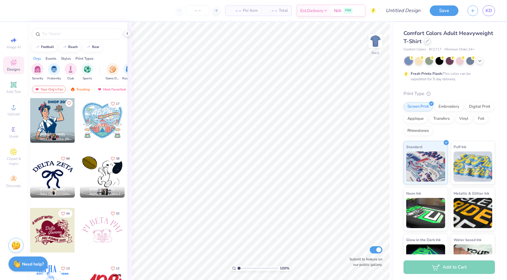
click at [425, 43] on div at bounding box center [427, 41] width 7 height 7
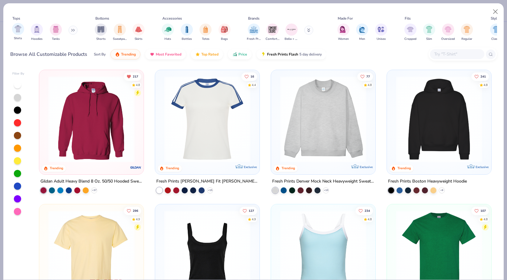
click at [20, 36] on div "Shirts" at bounding box center [18, 32] width 12 height 18
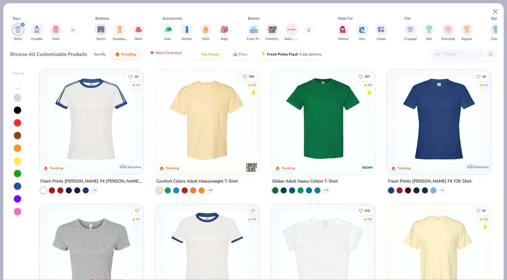
click at [173, 54] on span "Most Favorited" at bounding box center [169, 52] width 26 height 5
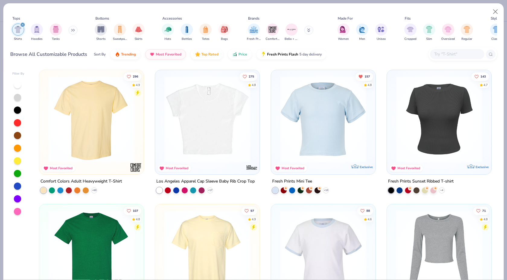
click at [114, 123] on img at bounding box center [91, 119] width 92 height 86
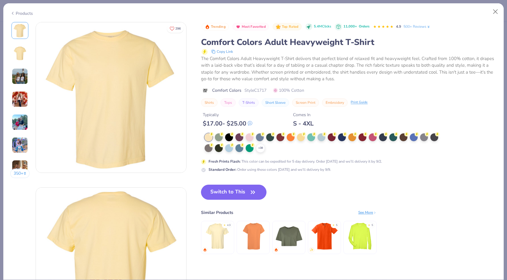
scroll to position [7, 0]
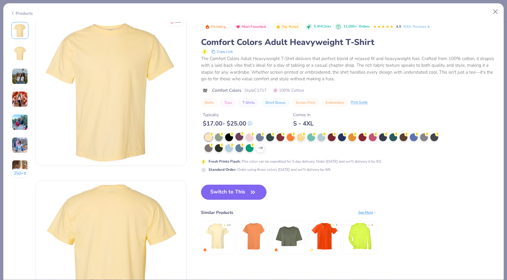
click at [236, 140] on div at bounding box center [239, 137] width 8 height 8
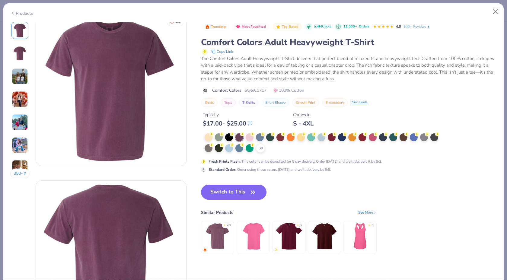
click at [347, 138] on div "+ 38" at bounding box center [324, 142] width 238 height 19
click at [342, 138] on div at bounding box center [342, 137] width 8 height 8
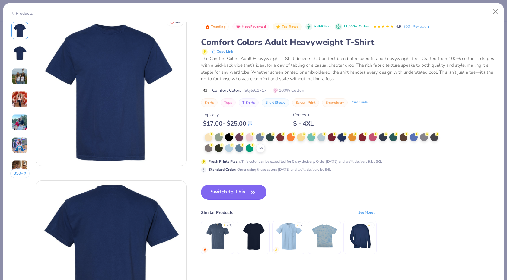
click at [227, 194] on button "Switch to This" at bounding box center [234, 192] width 66 height 15
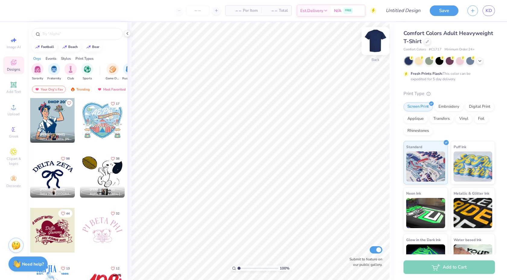
click at [375, 52] on div "Back" at bounding box center [376, 44] width 14 height 21
click at [71, 34] on input "text" at bounding box center [80, 34] width 77 height 6
type input "80s"
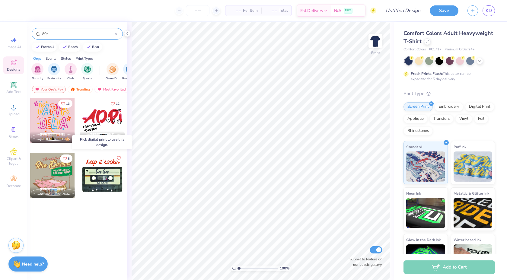
click at [95, 163] on div at bounding box center [102, 175] width 45 height 45
click at [106, 175] on div at bounding box center [102, 175] width 45 height 45
click at [480, 105] on div "Digital Print" at bounding box center [479, 105] width 29 height 9
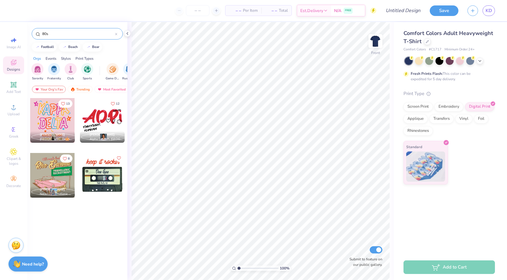
click at [101, 170] on div at bounding box center [102, 175] width 45 height 45
type input "7.59"
click at [67, 35] on input "80s" at bounding box center [78, 34] width 73 height 6
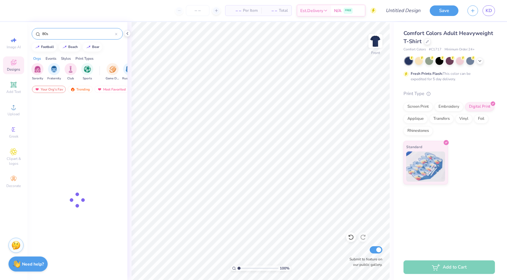
click at [67, 35] on input "80s" at bounding box center [78, 34] width 73 height 6
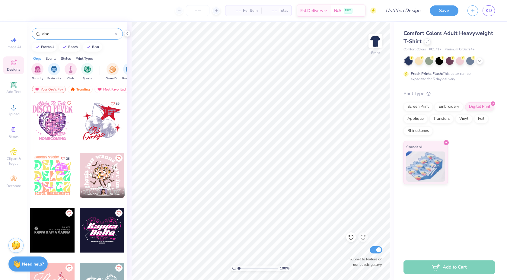
type input "disc"
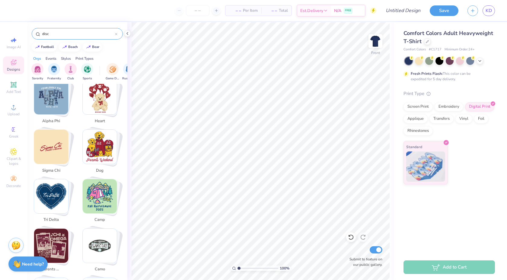
scroll to position [383, 0]
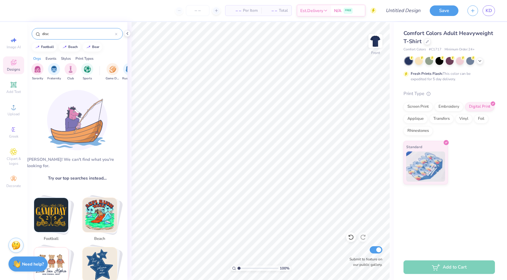
click at [115, 37] on div "disc" at bounding box center [77, 33] width 91 height 11
click at [116, 34] on icon at bounding box center [116, 34] width 2 height 2
